Goal: Information Seeking & Learning: Learn about a topic

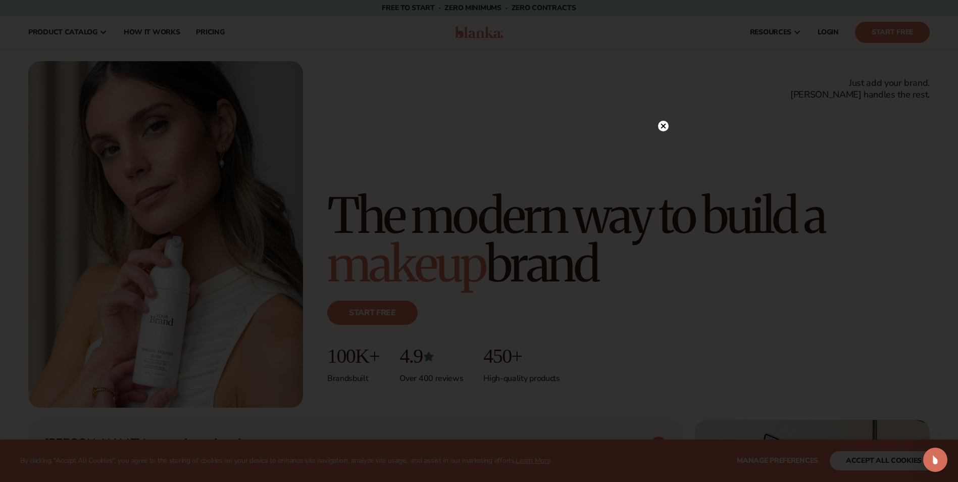
click at [664, 124] on circle at bounding box center [663, 126] width 11 height 11
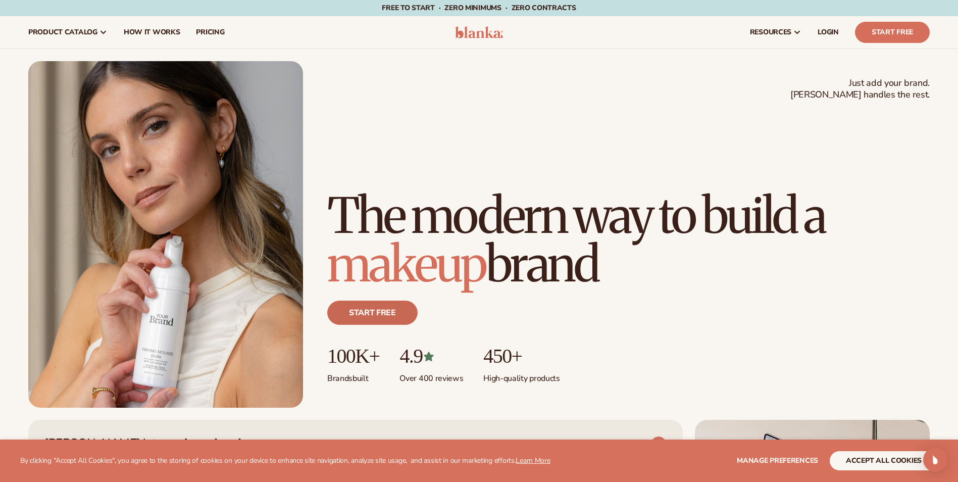
click at [362, 310] on link "Start free" at bounding box center [372, 313] width 90 height 24
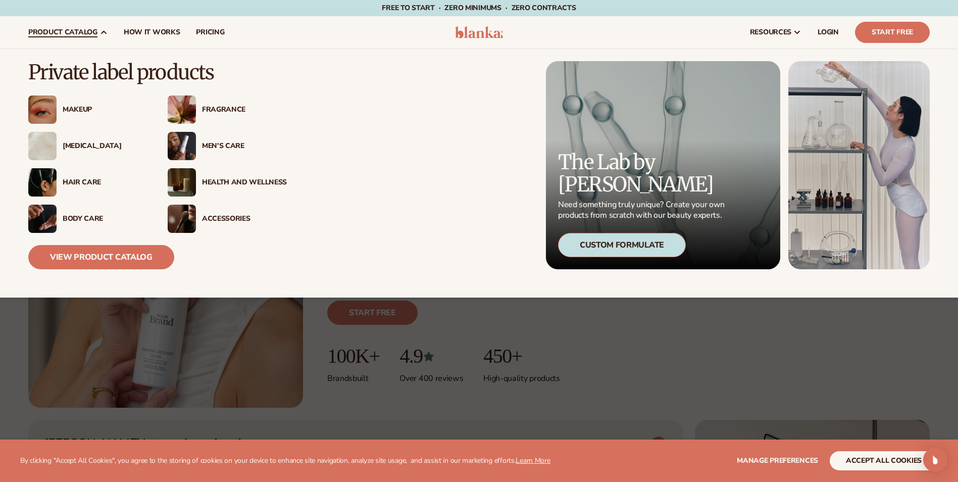
click at [89, 143] on div "[MEDICAL_DATA]" at bounding box center [105, 146] width 85 height 9
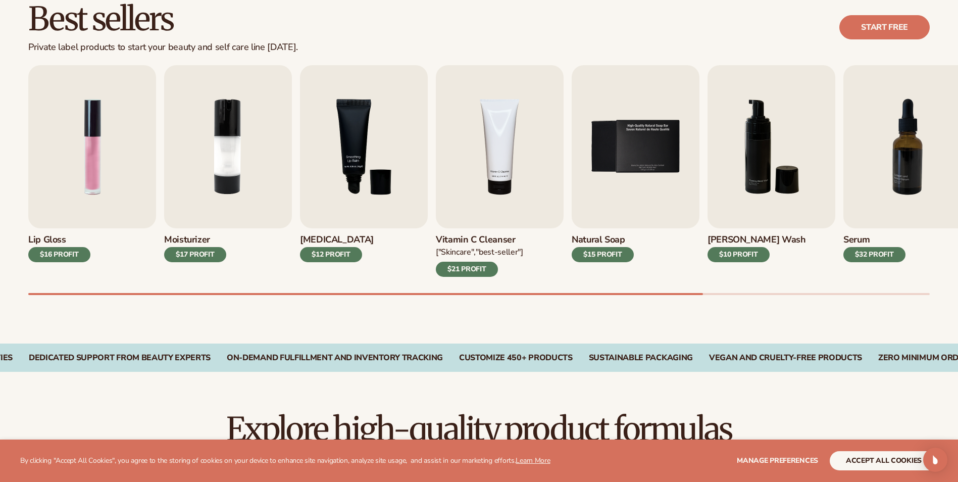
scroll to position [314, 0]
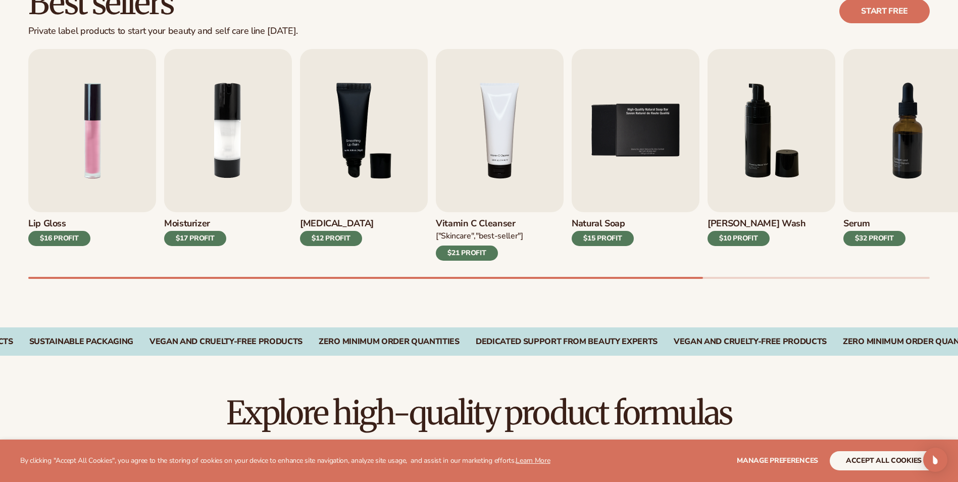
click at [739, 242] on div "$10 PROFIT" at bounding box center [739, 238] width 62 height 15
click at [751, 220] on h3 "[PERSON_NAME] Wash" at bounding box center [757, 223] width 99 height 11
click at [739, 236] on div "$10 PROFIT" at bounding box center [739, 238] width 62 height 15
click at [769, 137] on img "6 / 9" at bounding box center [772, 130] width 128 height 163
click at [762, 141] on img "6 / 9" at bounding box center [772, 130] width 128 height 163
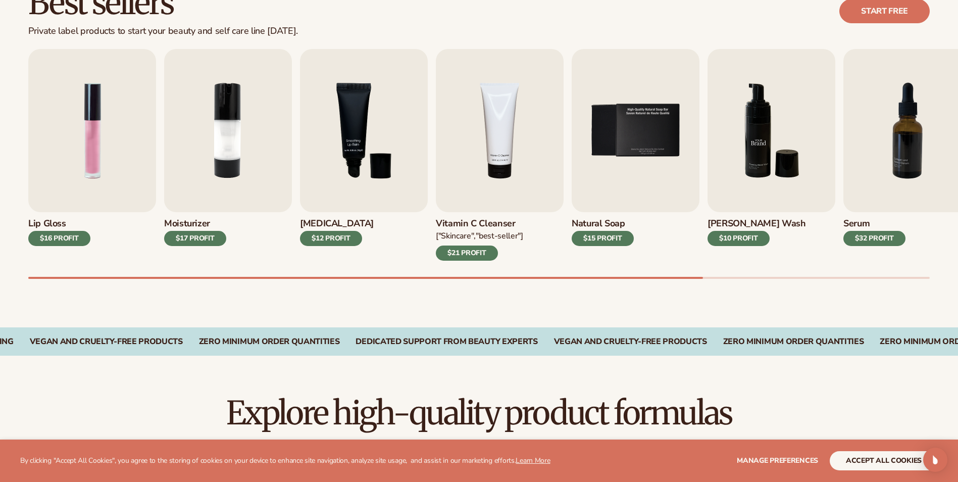
click at [765, 146] on img "6 / 9" at bounding box center [772, 130] width 128 height 163
click at [602, 236] on div "$15 PROFIT" at bounding box center [603, 238] width 62 height 15
click at [638, 142] on img "5 / 9" at bounding box center [636, 130] width 128 height 163
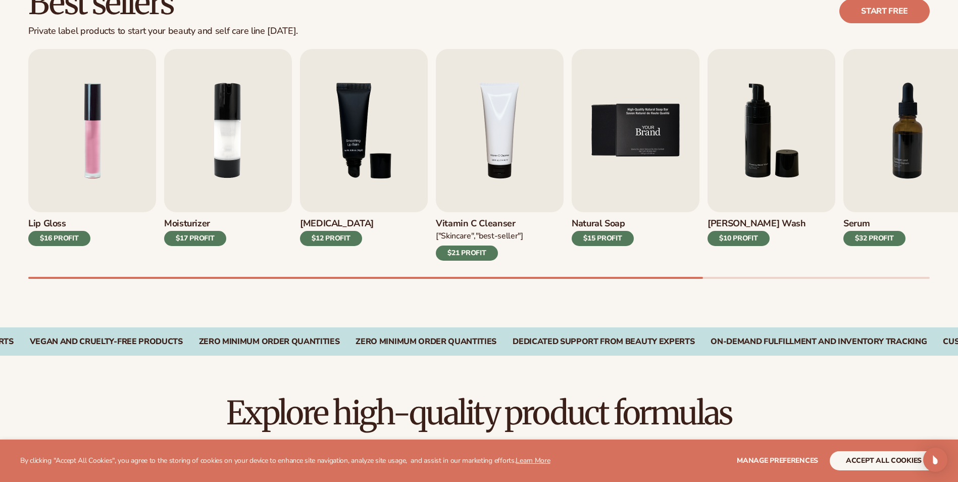
click at [652, 149] on img "5 / 9" at bounding box center [636, 130] width 128 height 163
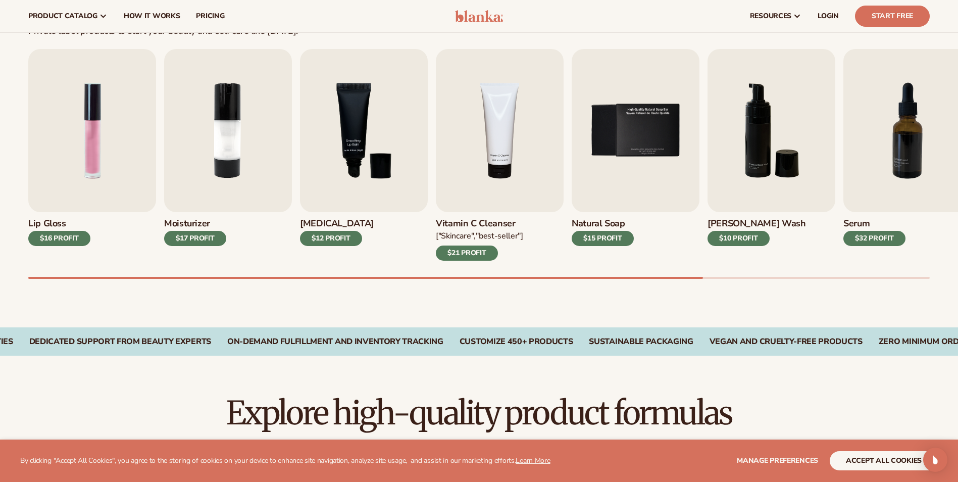
scroll to position [0, 0]
